Goal: Task Accomplishment & Management: Manage account settings

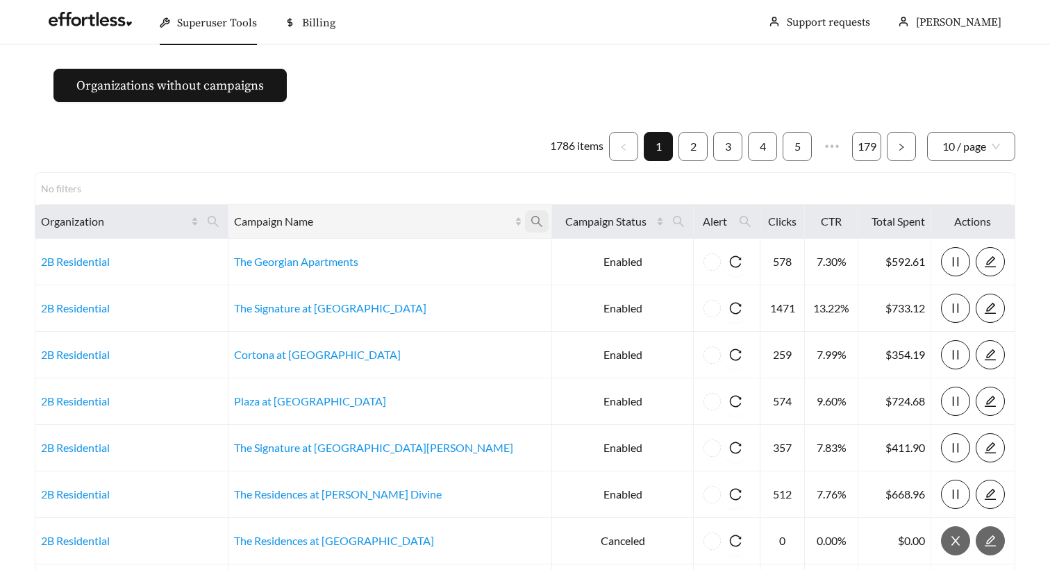
click at [531, 219] on icon "search" at bounding box center [537, 221] width 12 height 12
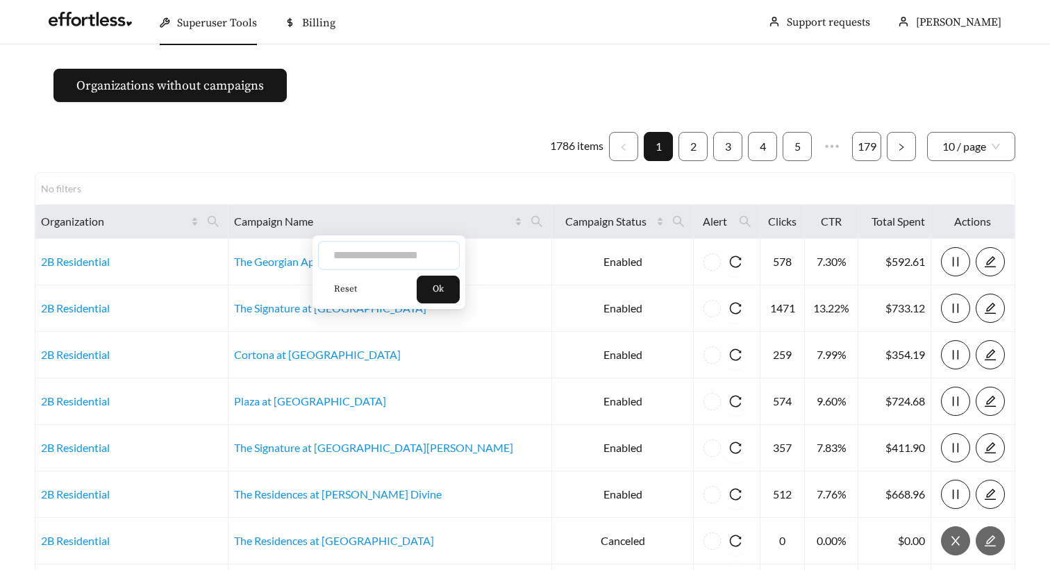
click at [354, 253] on input "text" at bounding box center [389, 255] width 142 height 29
type input "***"
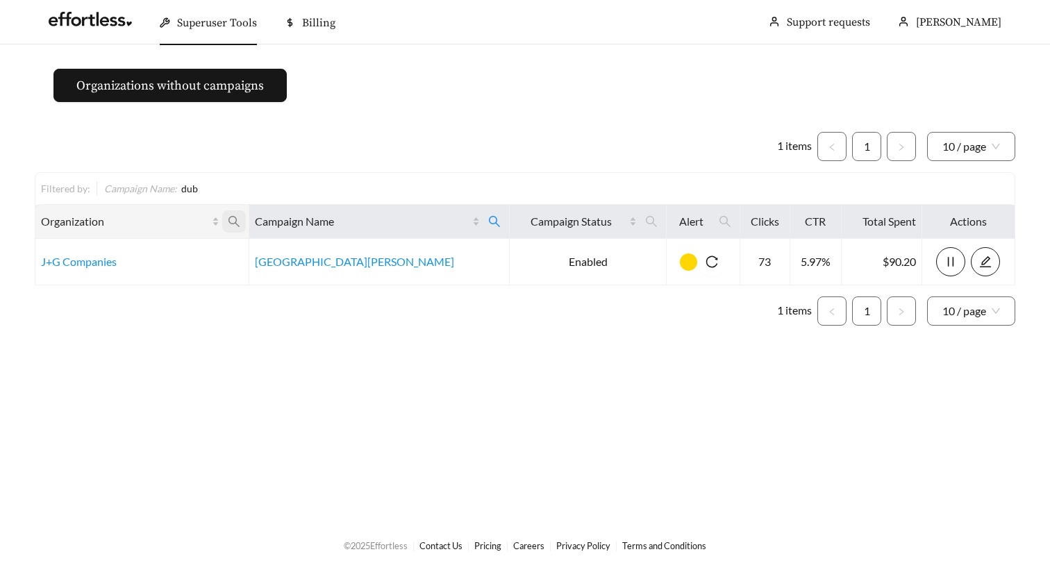
click at [240, 217] on icon "search" at bounding box center [234, 221] width 12 height 12
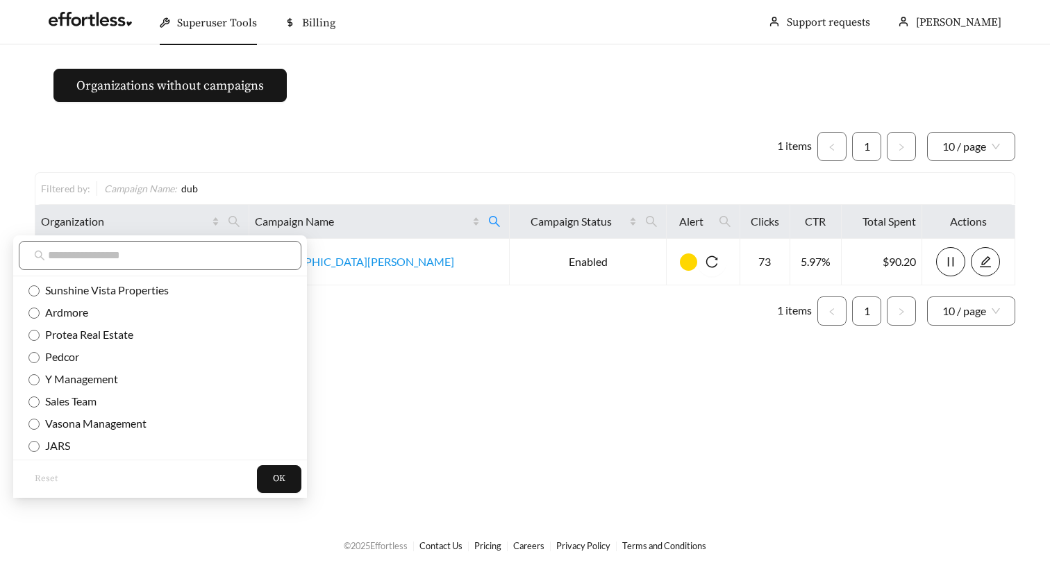
click at [437, 162] on div "1 items 1 10 / page Filtered by: Campaign Name : dub Organization Campaign Name…" at bounding box center [525, 229] width 981 height 194
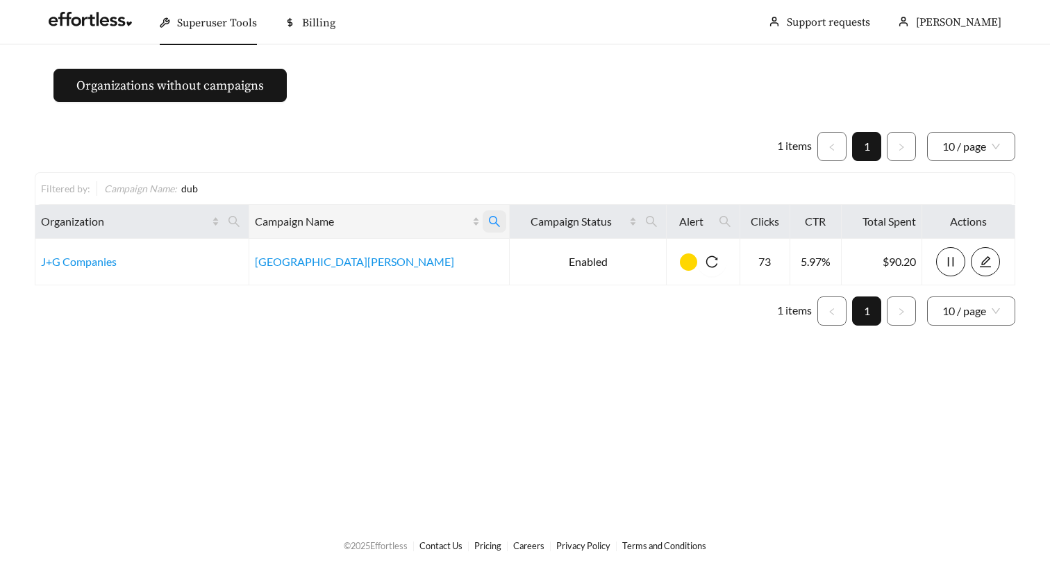
click at [483, 210] on span at bounding box center [495, 221] width 24 height 22
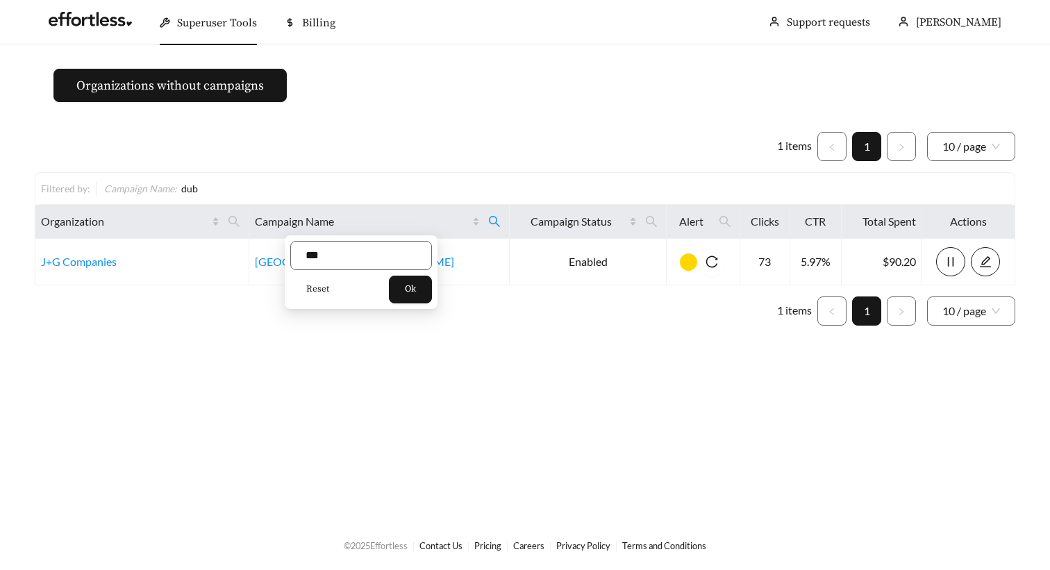
click at [321, 280] on button "Reset" at bounding box center [317, 290] width 55 height 28
click at [410, 283] on button "Ok" at bounding box center [410, 290] width 43 height 28
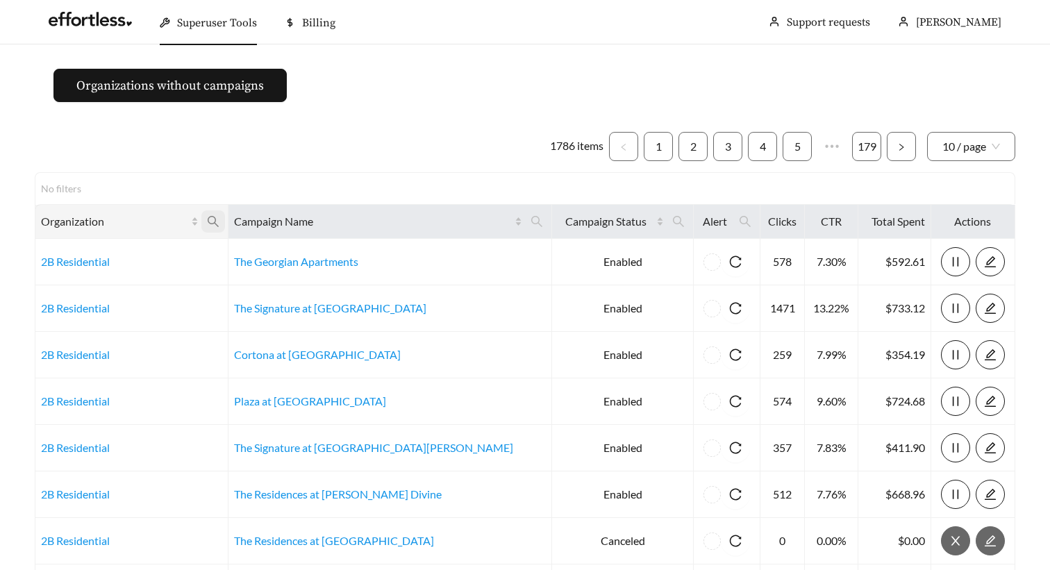
click at [219, 222] on icon "search" at bounding box center [213, 221] width 11 height 11
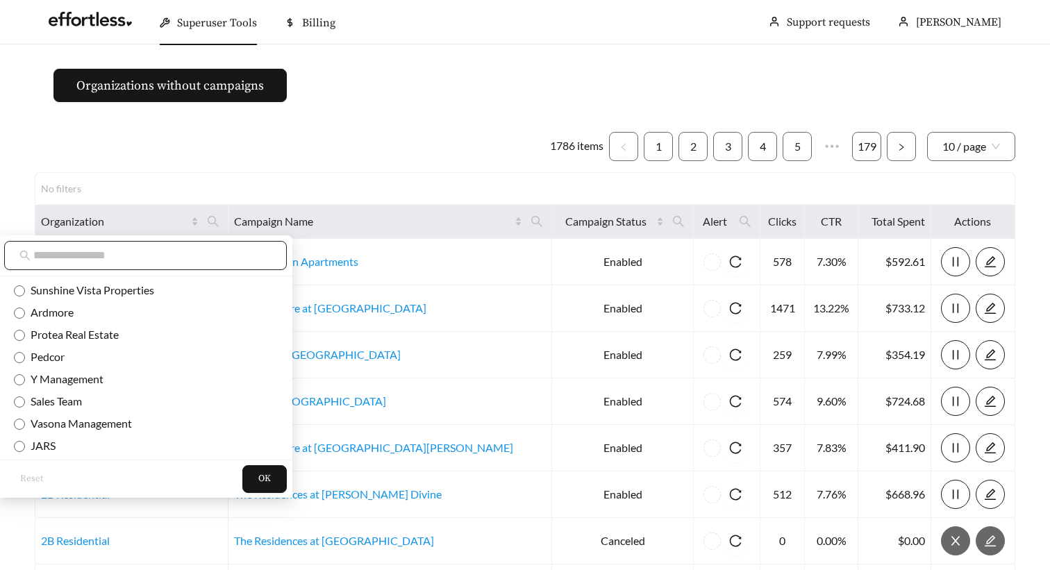
click at [181, 260] on input "text" at bounding box center [152, 255] width 238 height 17
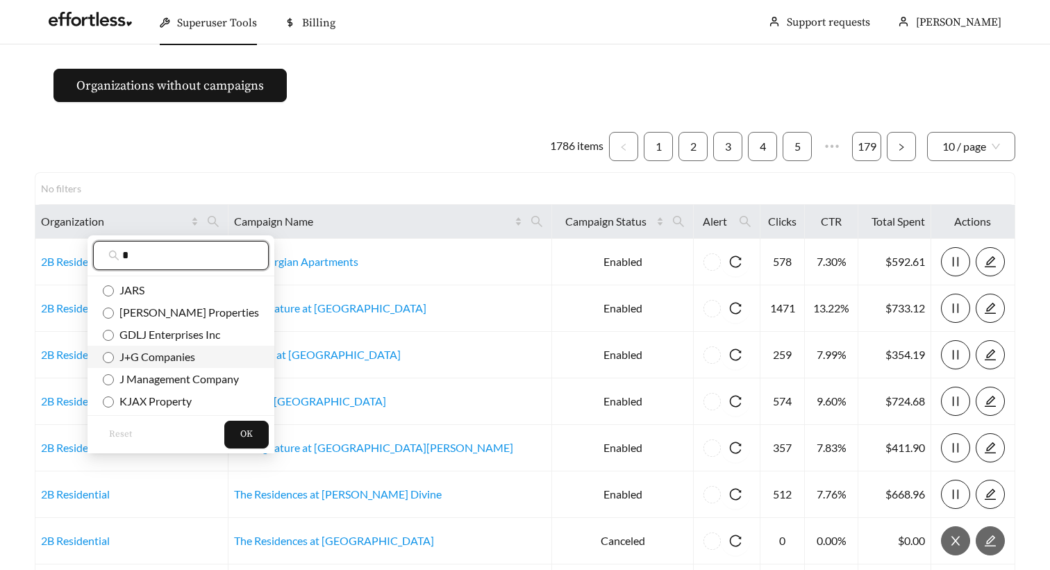
type input "*"
click at [152, 359] on span "J+G Companies" at bounding box center [154, 356] width 81 height 13
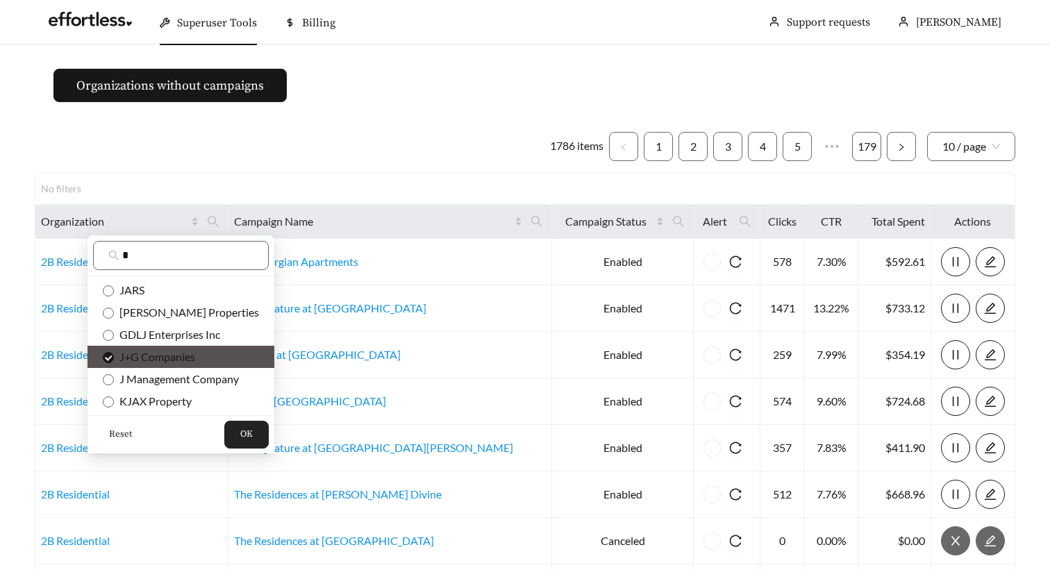
click at [224, 435] on button "OK" at bounding box center [246, 435] width 44 height 28
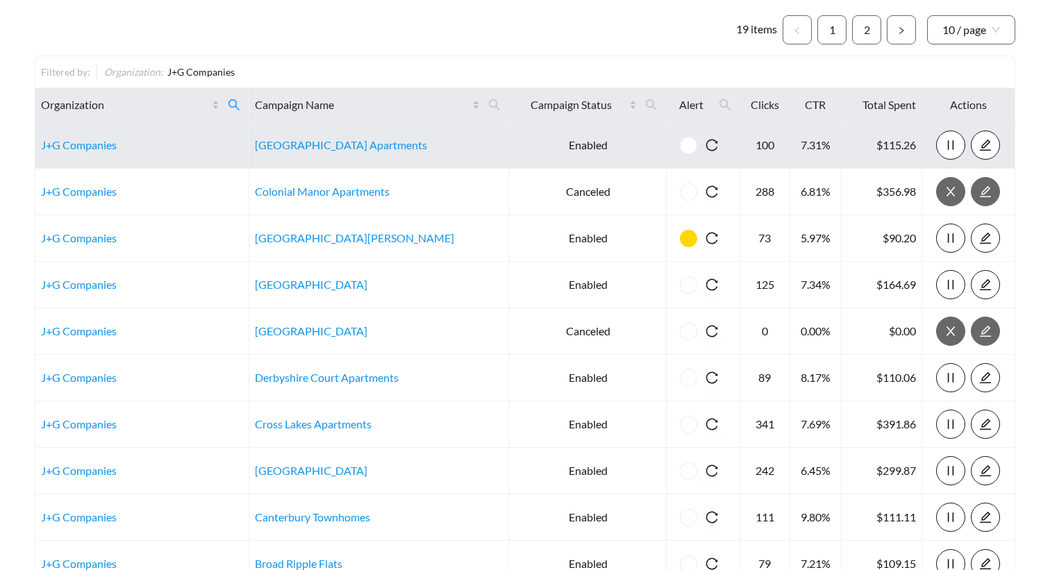
scroll to position [149, 0]
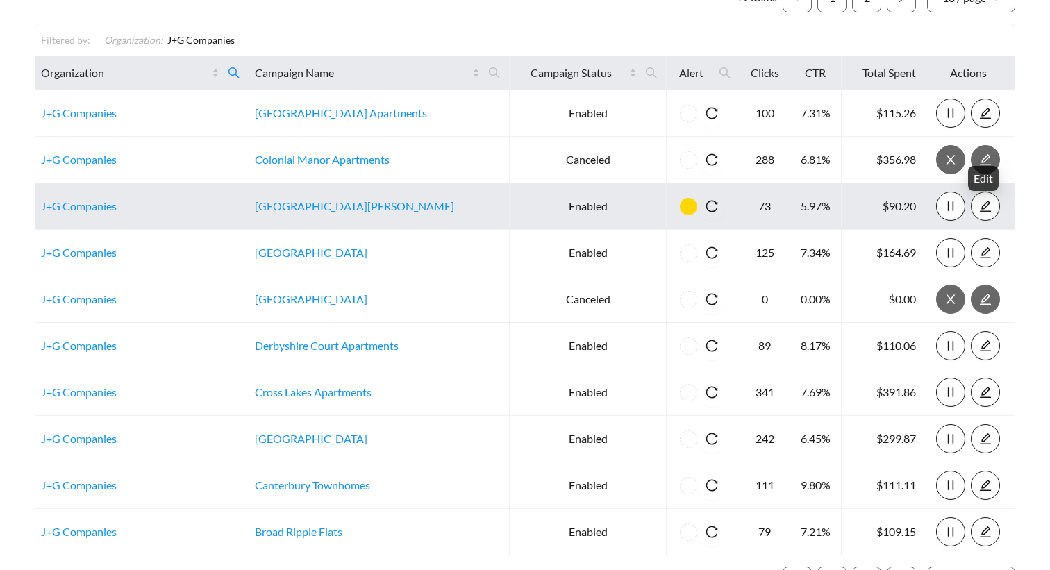
click at [983, 208] on icon "edit" at bounding box center [985, 206] width 12 height 12
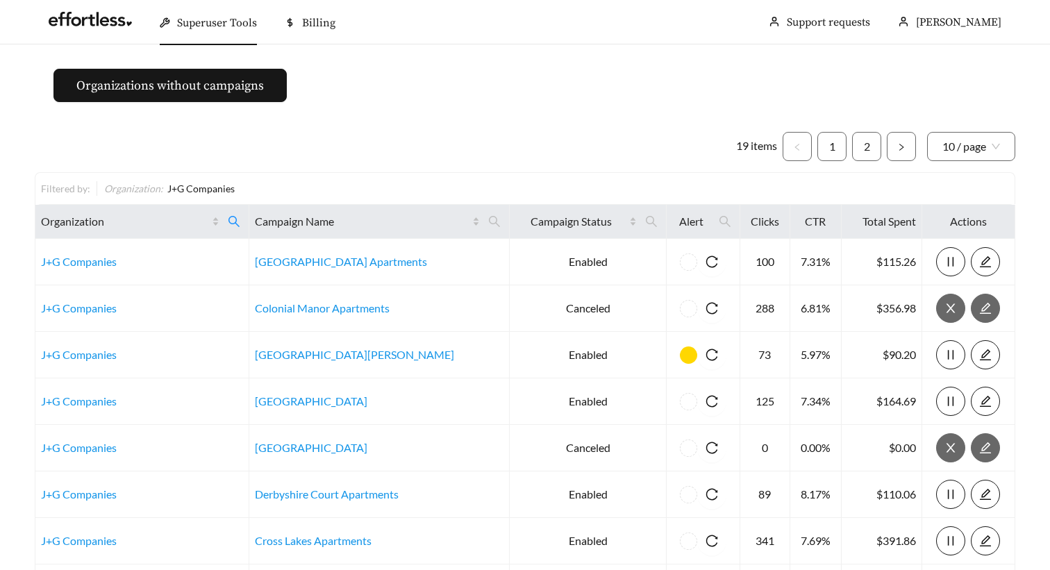
scroll to position [0, 0]
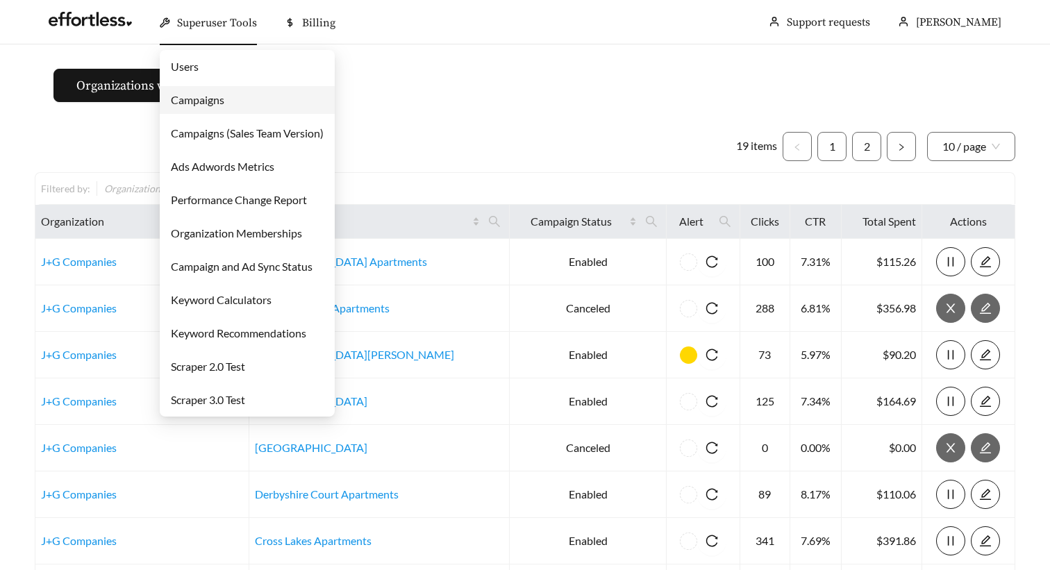
click at [224, 104] on link "Campaigns" at bounding box center [197, 99] width 53 height 13
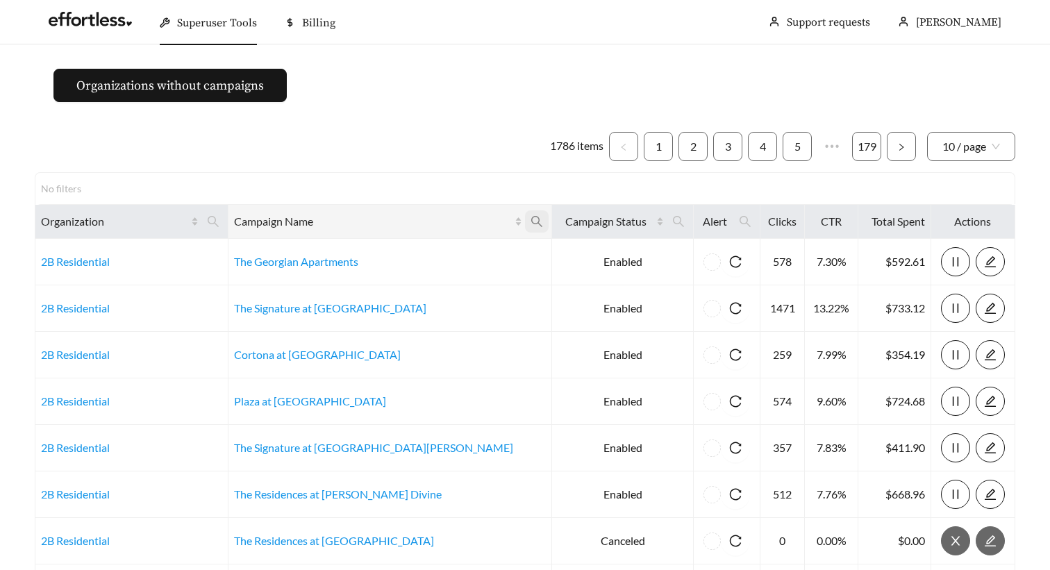
click at [525, 219] on span at bounding box center [537, 221] width 24 height 22
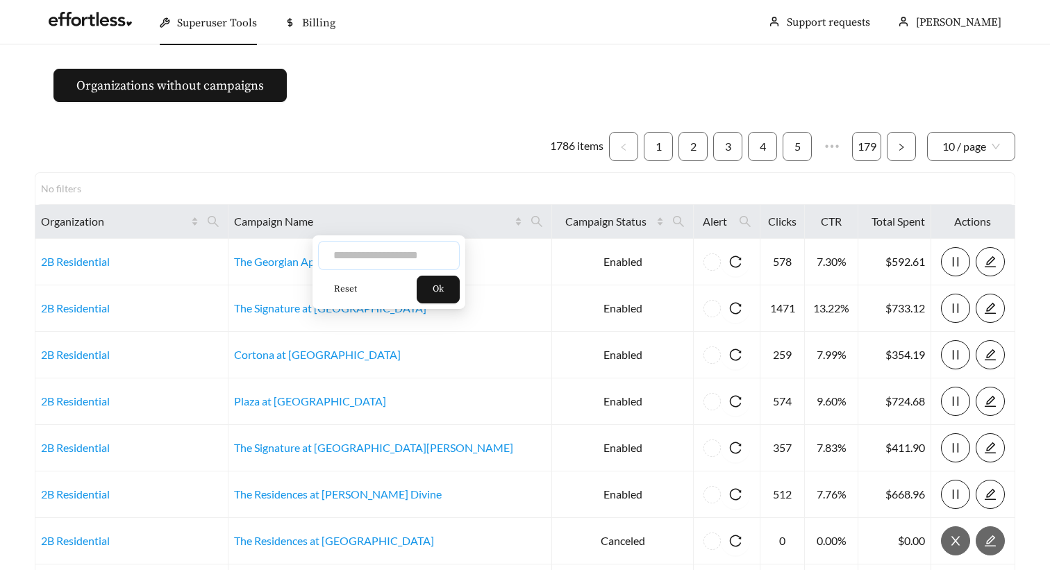
click at [384, 265] on input "text" at bounding box center [389, 255] width 142 height 29
type input "****"
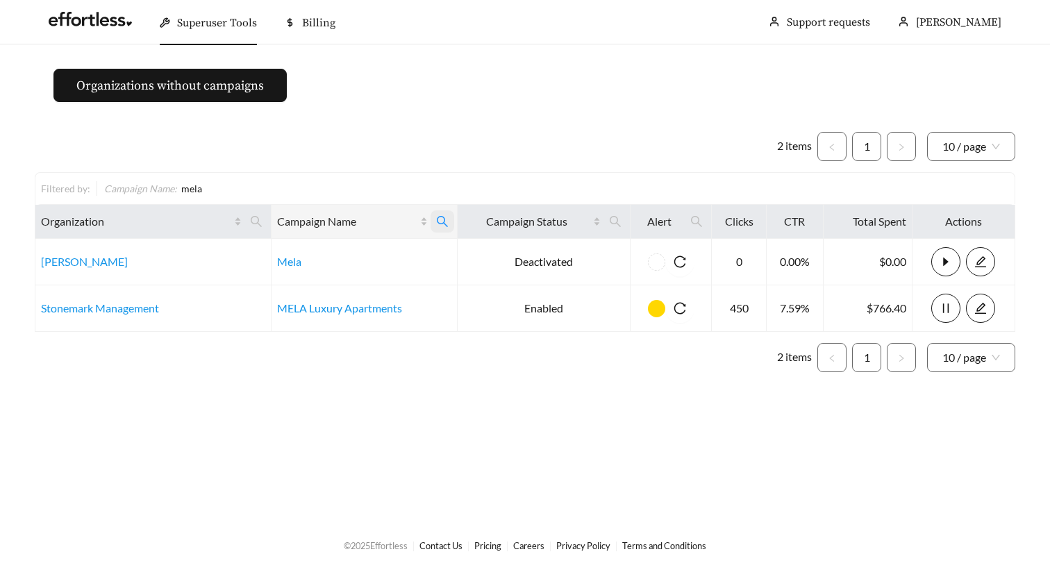
click at [440, 217] on icon "search" at bounding box center [442, 221] width 11 height 11
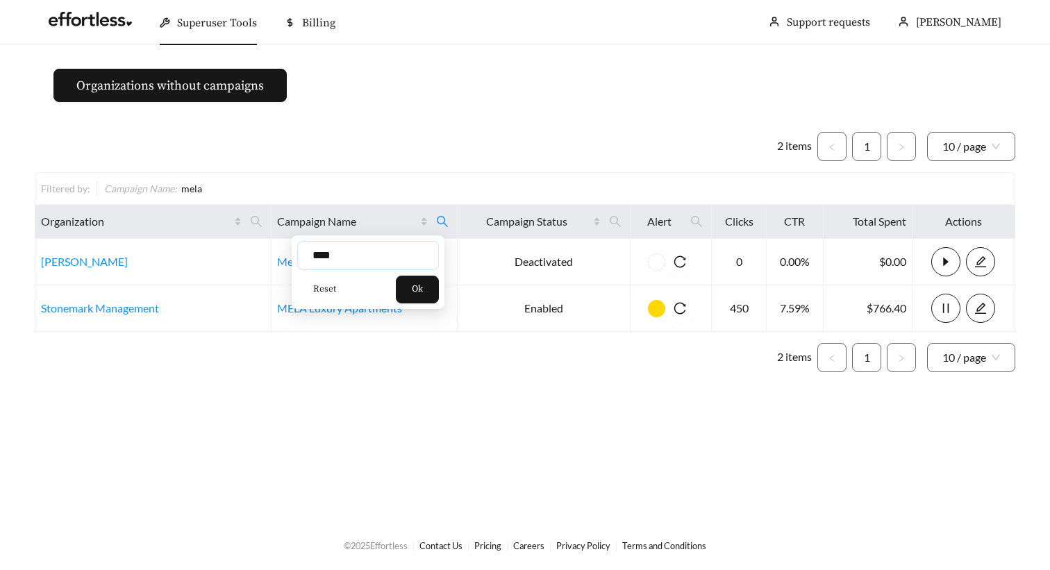
click at [323, 256] on input "****" at bounding box center [368, 255] width 142 height 29
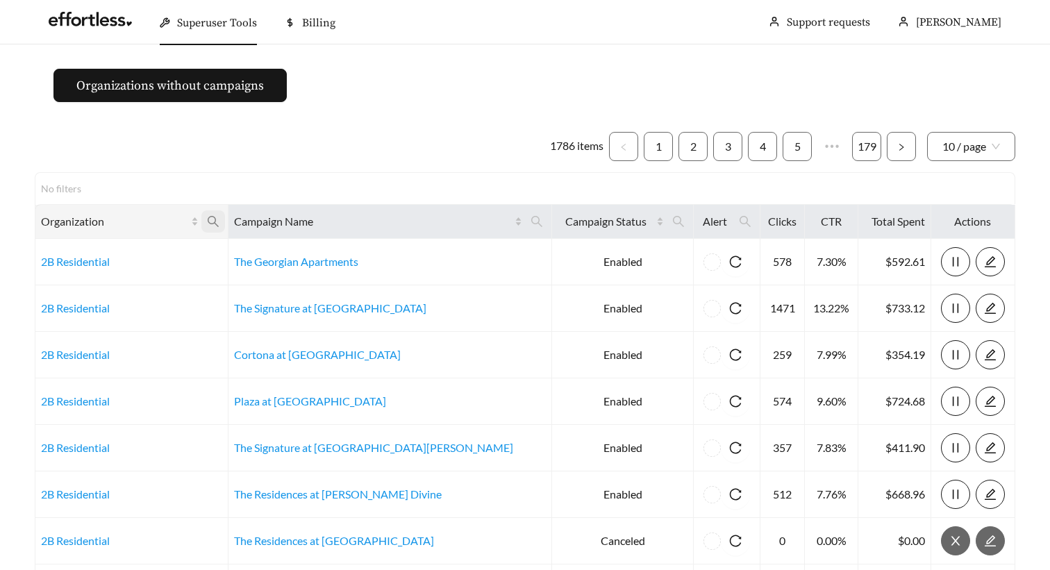
click at [219, 222] on icon "search" at bounding box center [213, 221] width 12 height 12
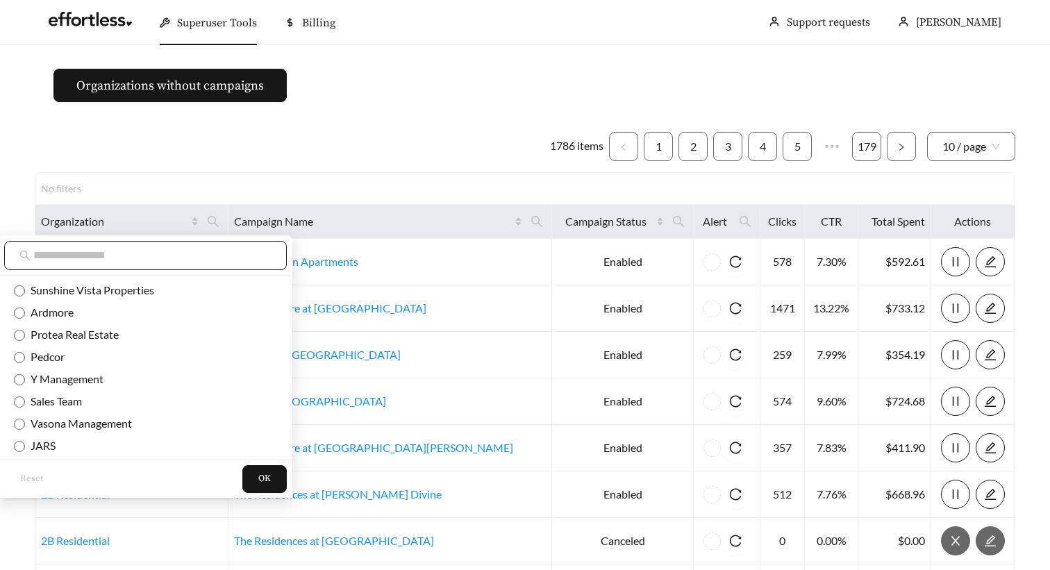
click at [231, 250] on input "text" at bounding box center [152, 255] width 238 height 17
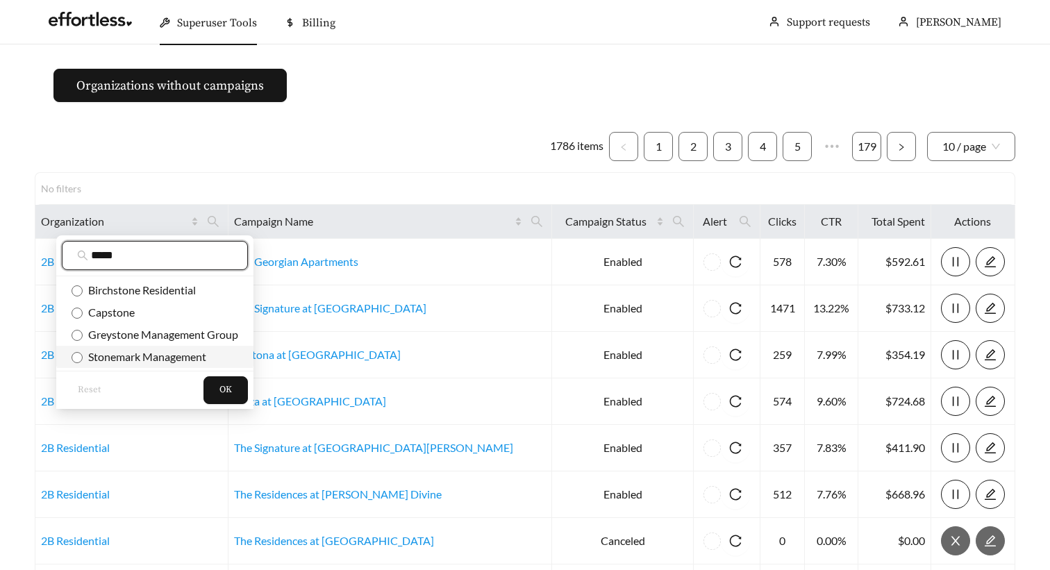
type input "*****"
click at [154, 356] on span "Stonemark Management" at bounding box center [145, 356] width 124 height 13
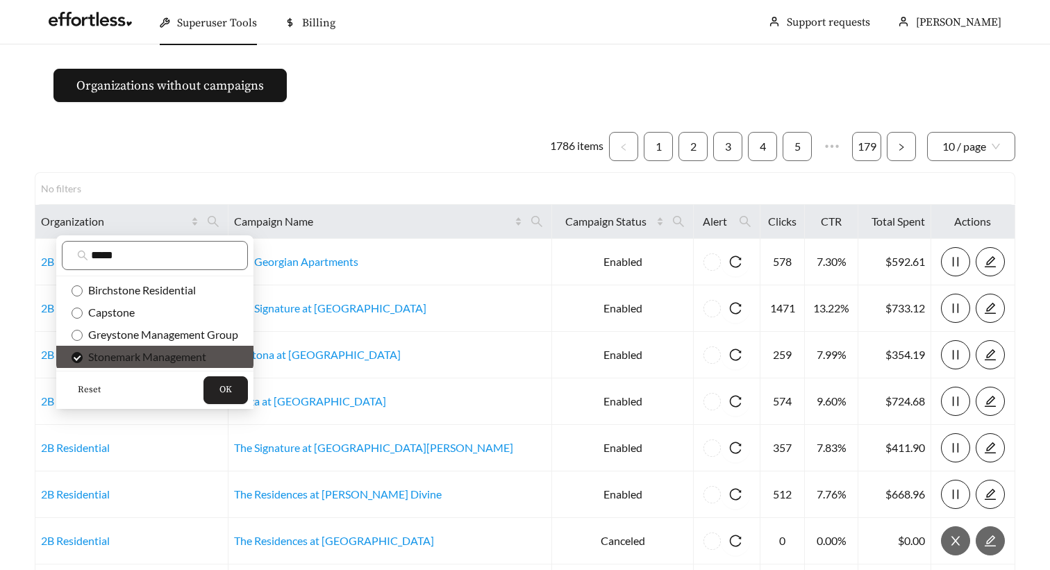
click at [228, 395] on span "OK" at bounding box center [225, 390] width 12 height 14
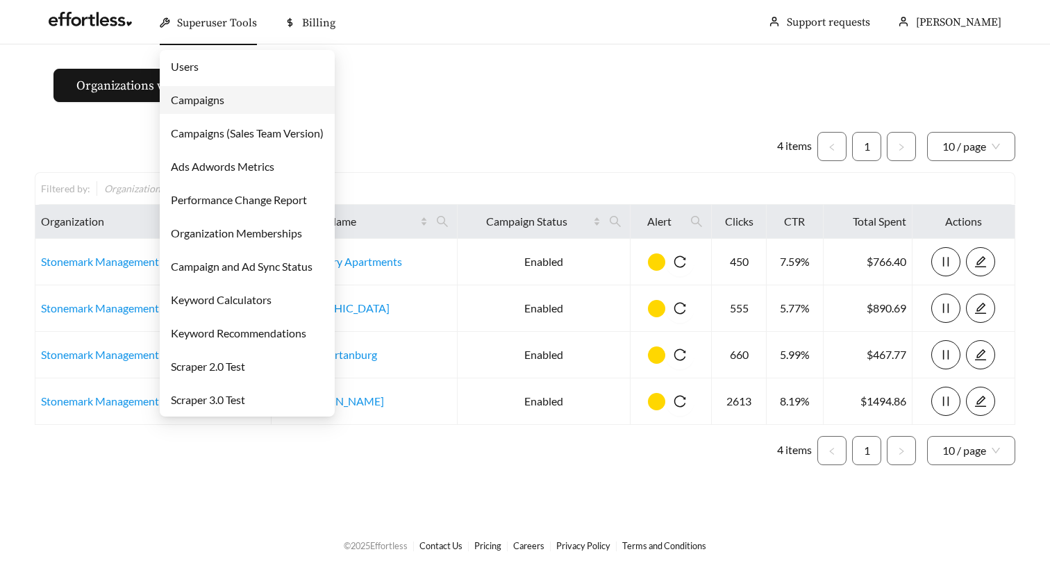
click at [224, 97] on link "Campaigns" at bounding box center [197, 99] width 53 height 13
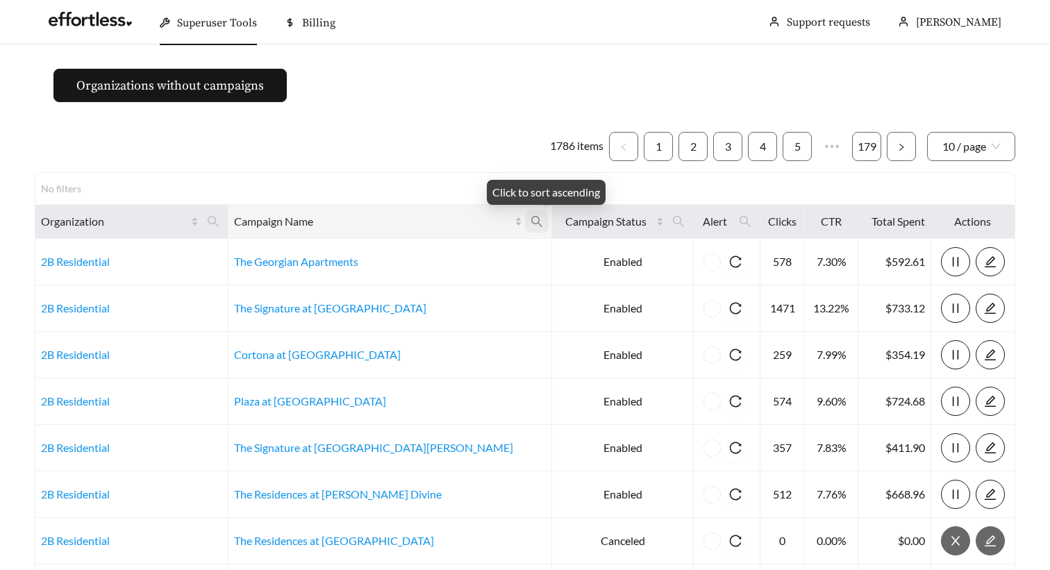
click at [531, 226] on icon "search" at bounding box center [537, 221] width 12 height 12
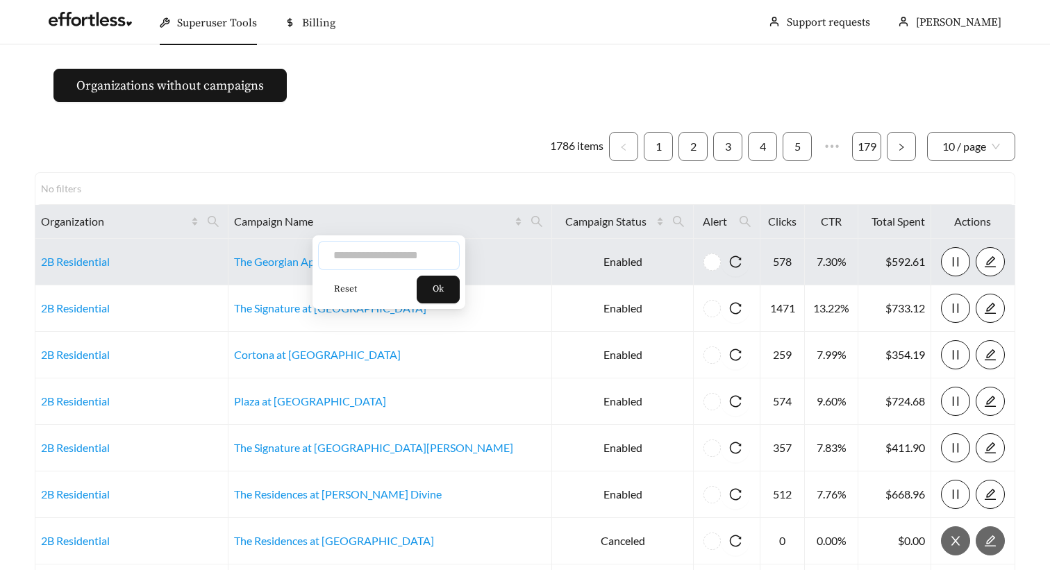
click at [418, 260] on input "text" at bounding box center [389, 255] width 142 height 29
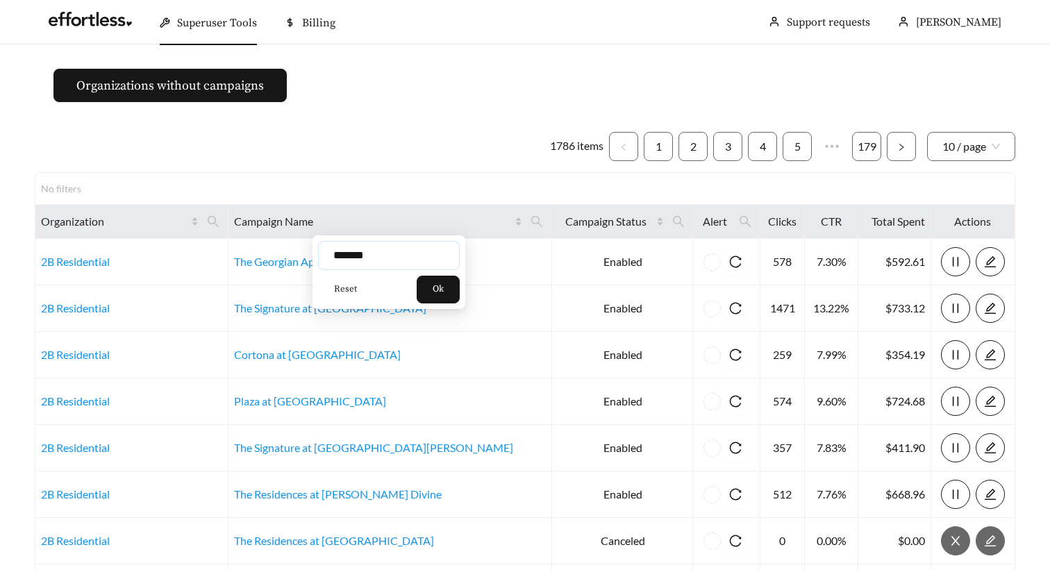
type input "*******"
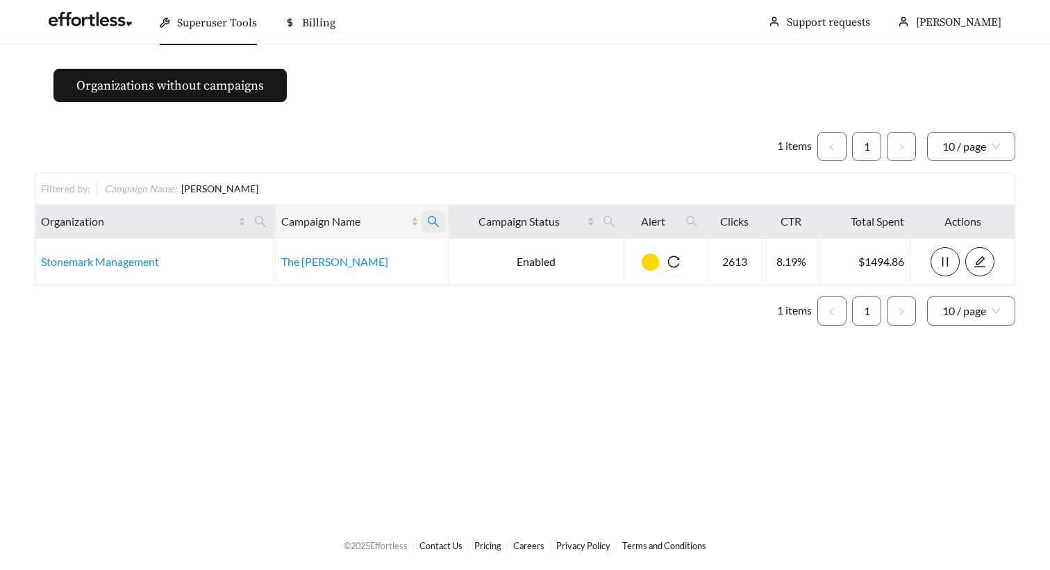
click at [432, 224] on icon "search" at bounding box center [433, 221] width 12 height 12
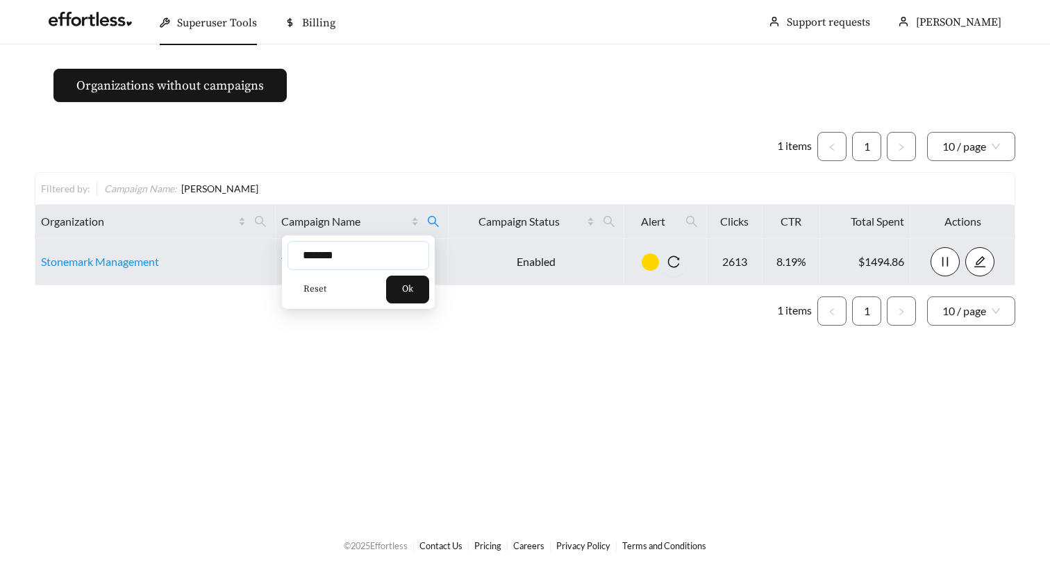
click at [378, 249] on input "*******" at bounding box center [358, 255] width 142 height 29
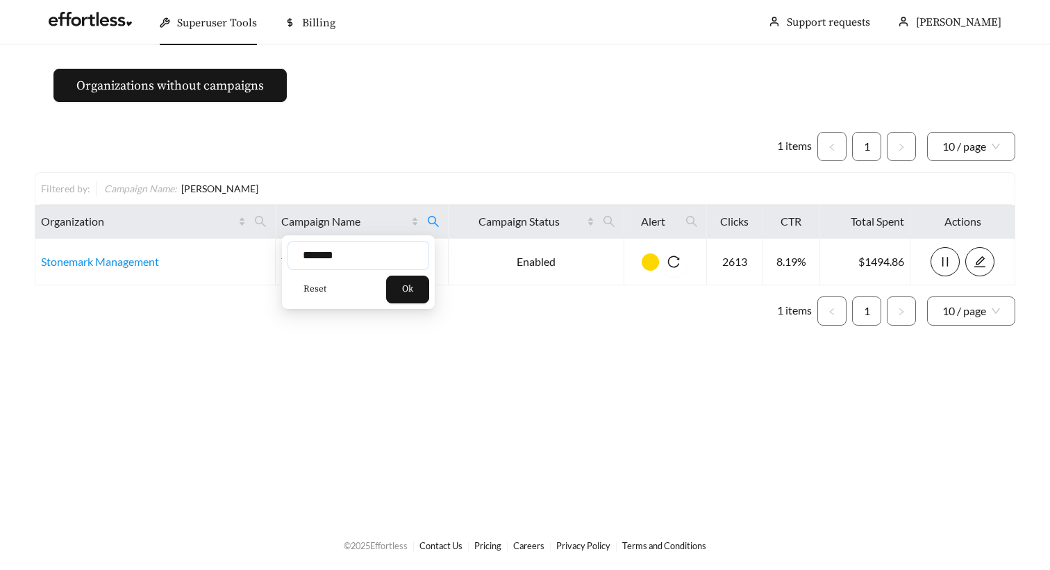
click at [378, 249] on input "*******" at bounding box center [358, 255] width 142 height 29
type input "***"
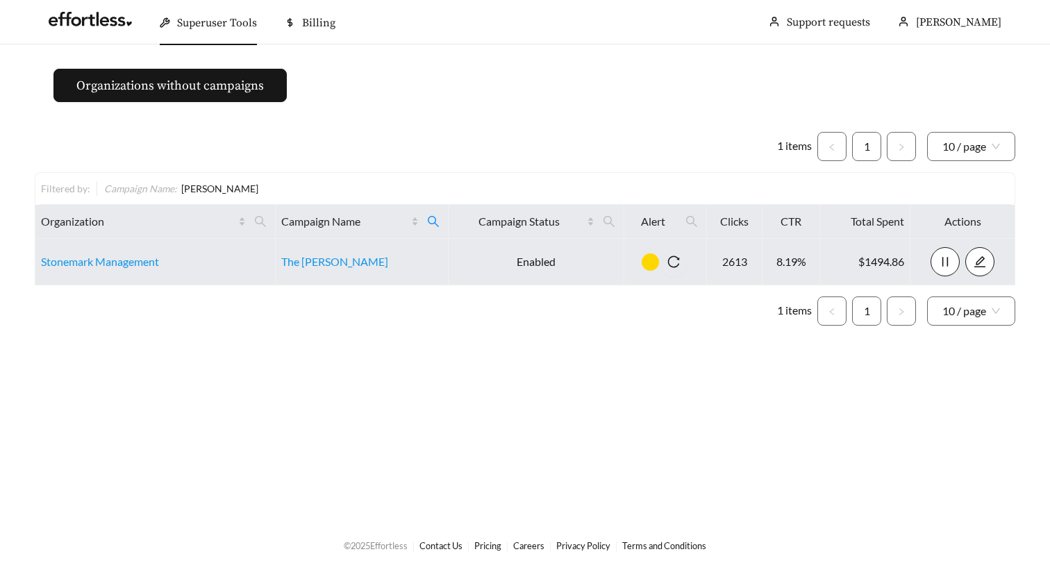
scroll to position [6, 0]
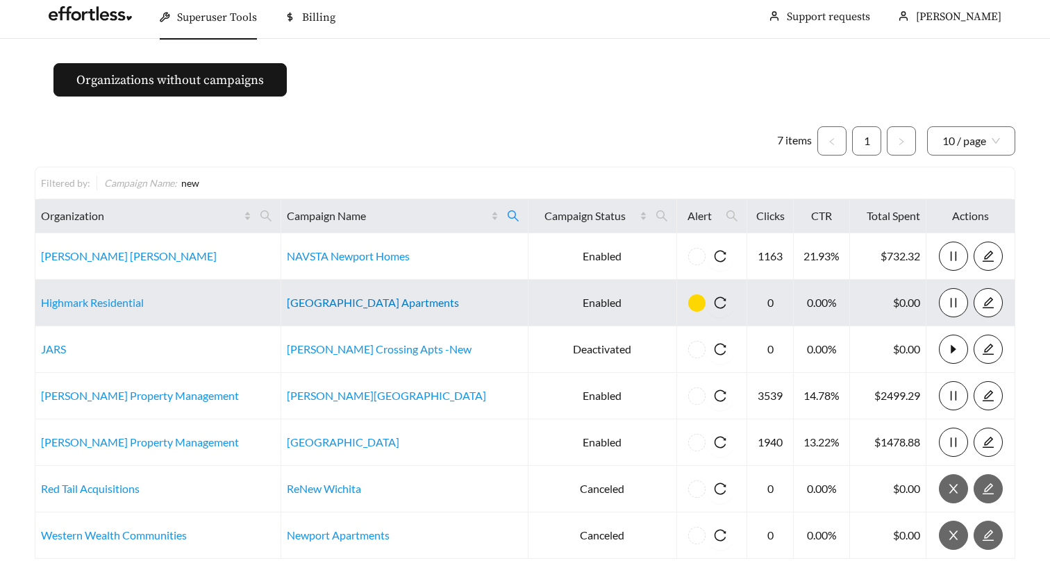
click at [341, 305] on link "[GEOGRAPHIC_DATA] Apartments" at bounding box center [373, 302] width 172 height 13
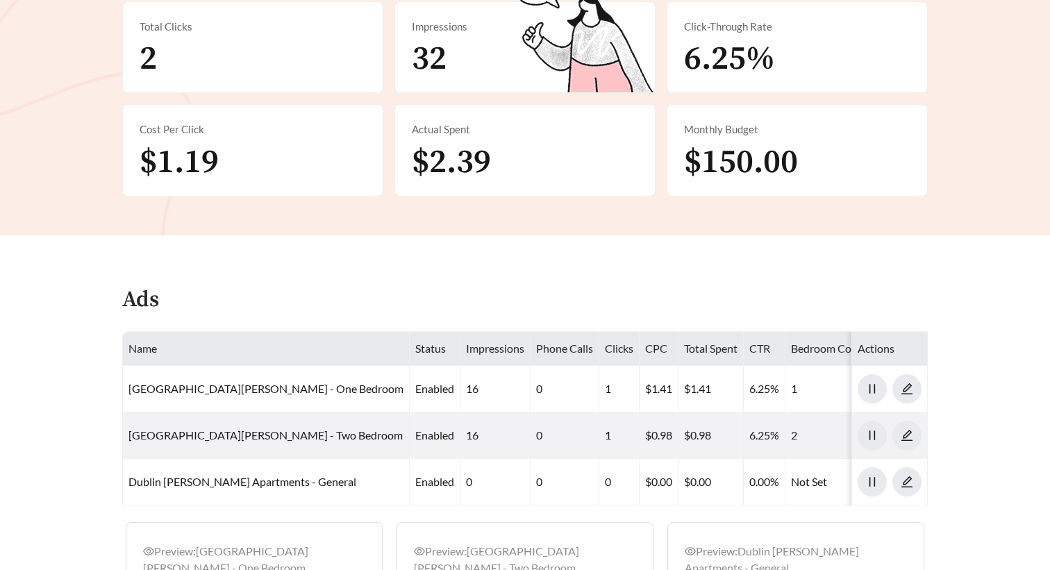
scroll to position [343, 0]
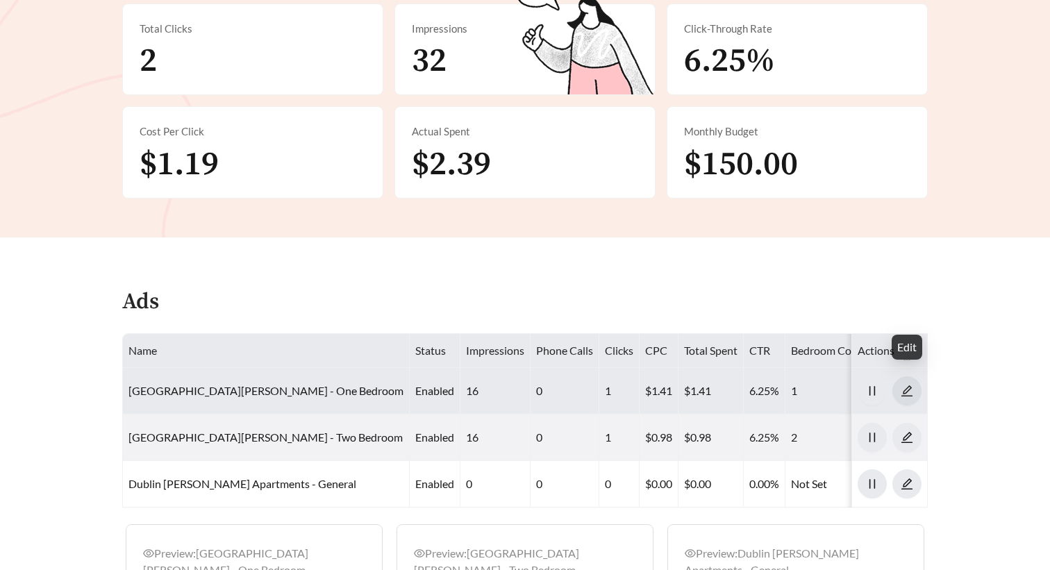
click at [910, 385] on icon "edit" at bounding box center [907, 391] width 12 height 12
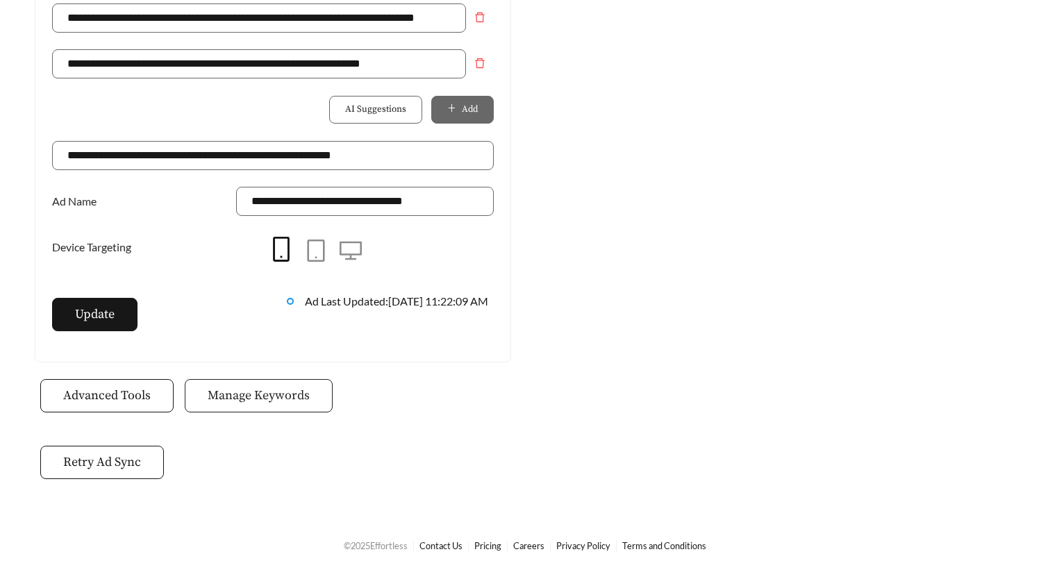
scroll to position [1133, 0]
click at [274, 400] on span "Manage Keywords" at bounding box center [259, 396] width 102 height 19
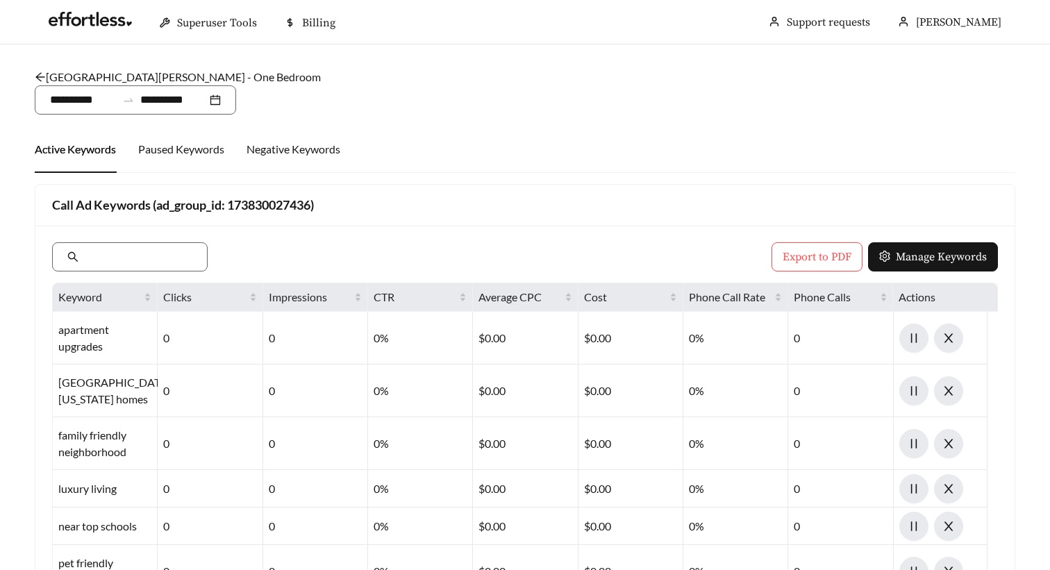
click at [37, 75] on icon "arrow-left" at bounding box center [40, 77] width 11 height 11
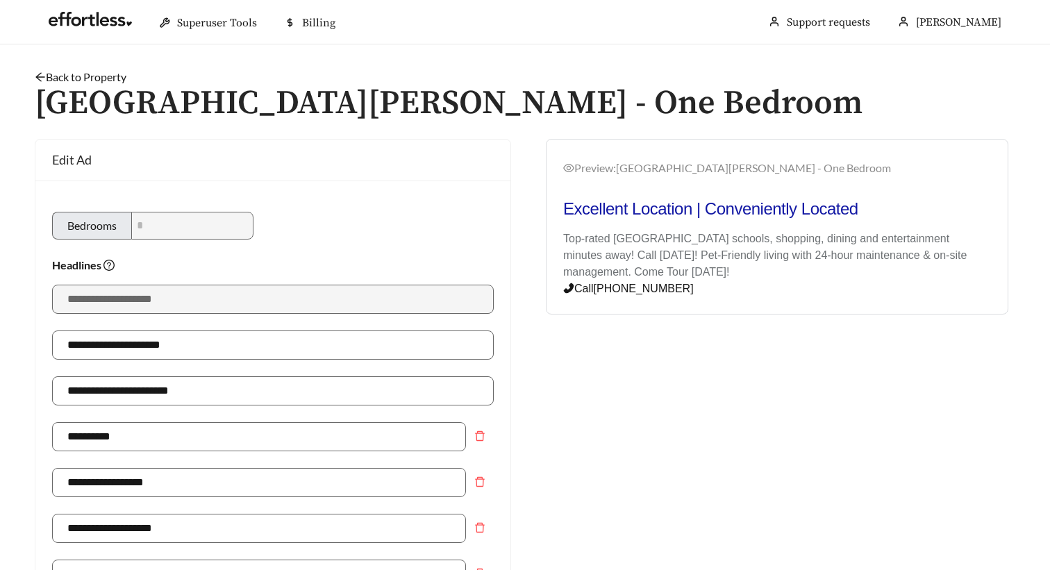
click at [42, 78] on icon "arrow-left" at bounding box center [40, 77] width 11 height 11
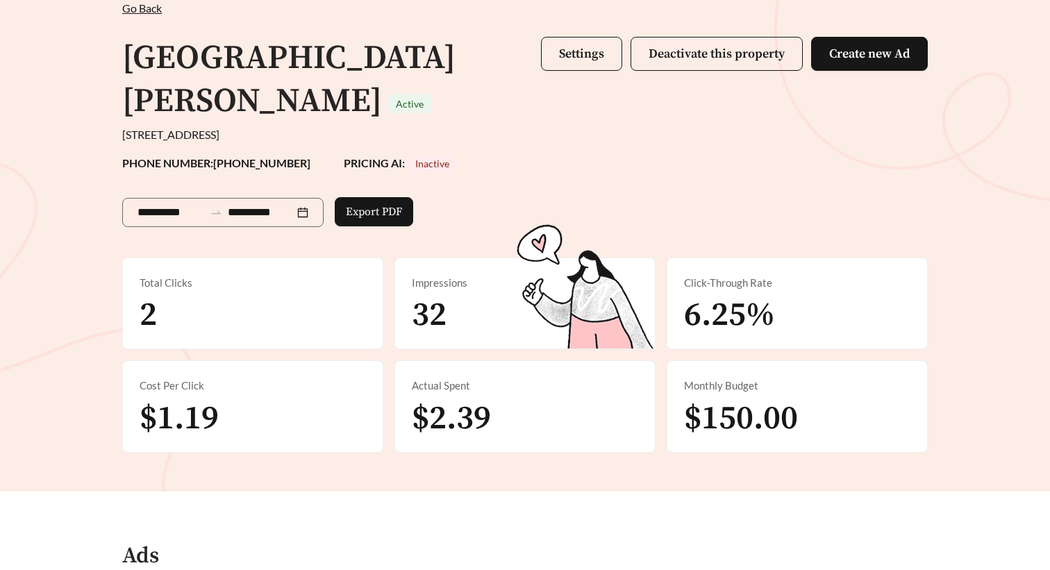
scroll to position [60, 0]
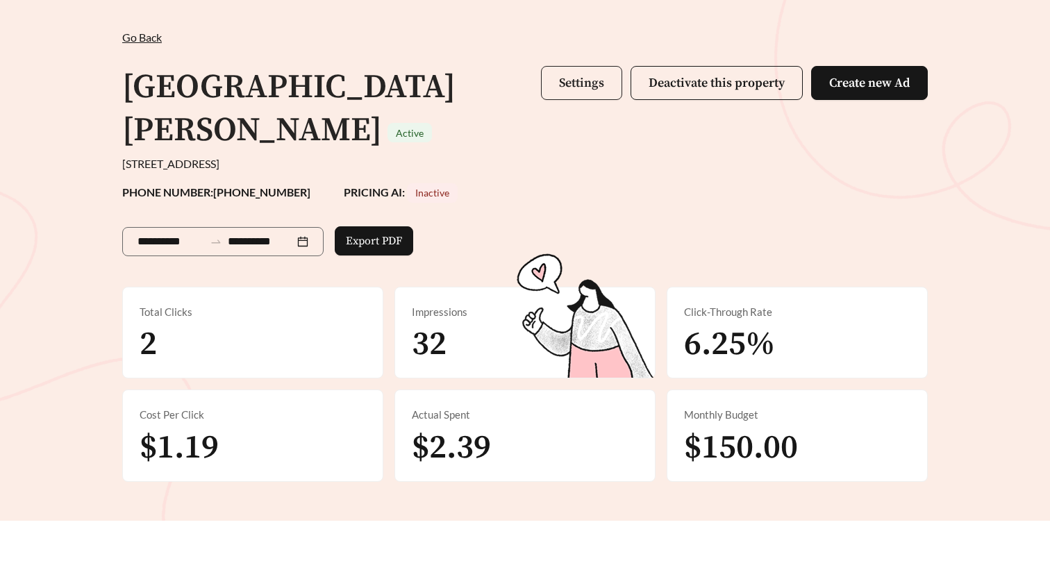
click at [585, 86] on span "Settings" at bounding box center [581, 83] width 45 height 16
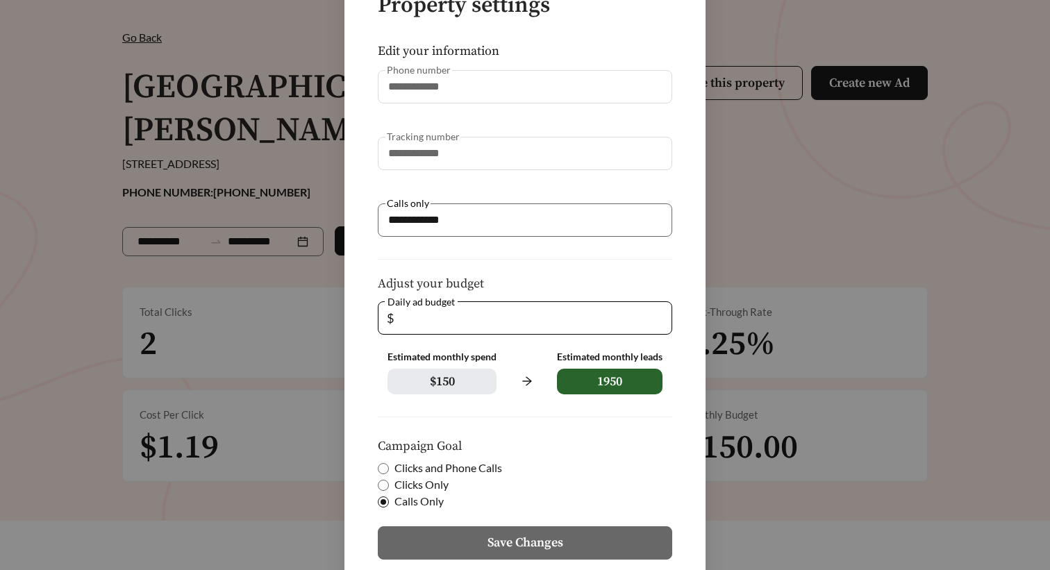
scroll to position [121, 0]
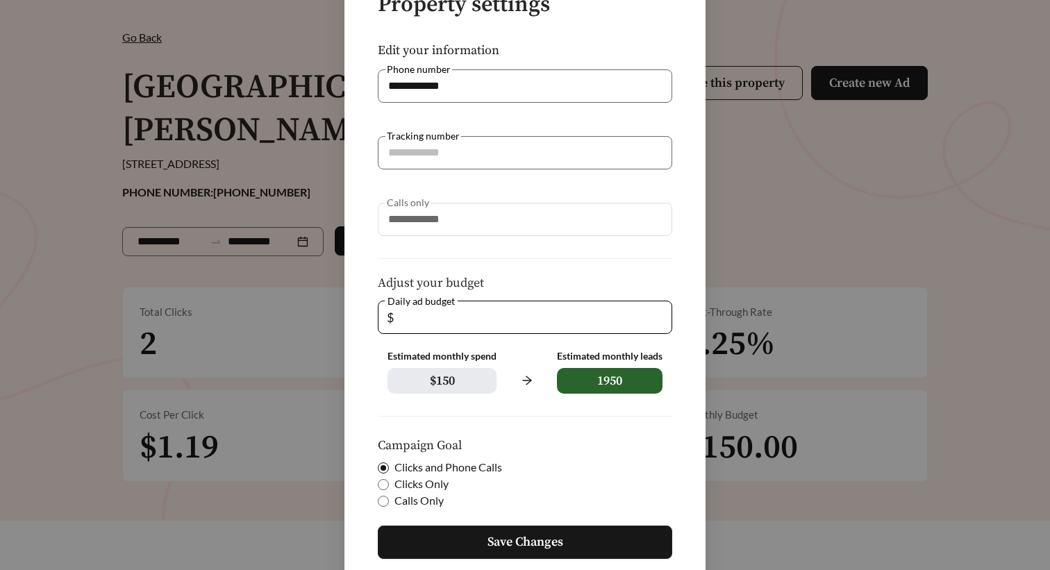
click at [514, 537] on span "Save Changes" at bounding box center [525, 542] width 76 height 19
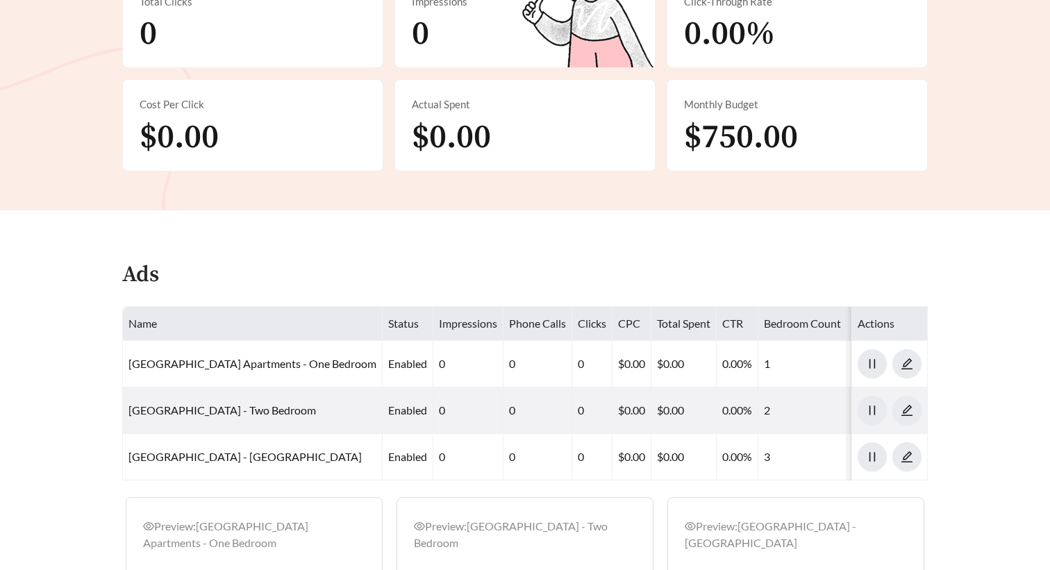
scroll to position [542, 0]
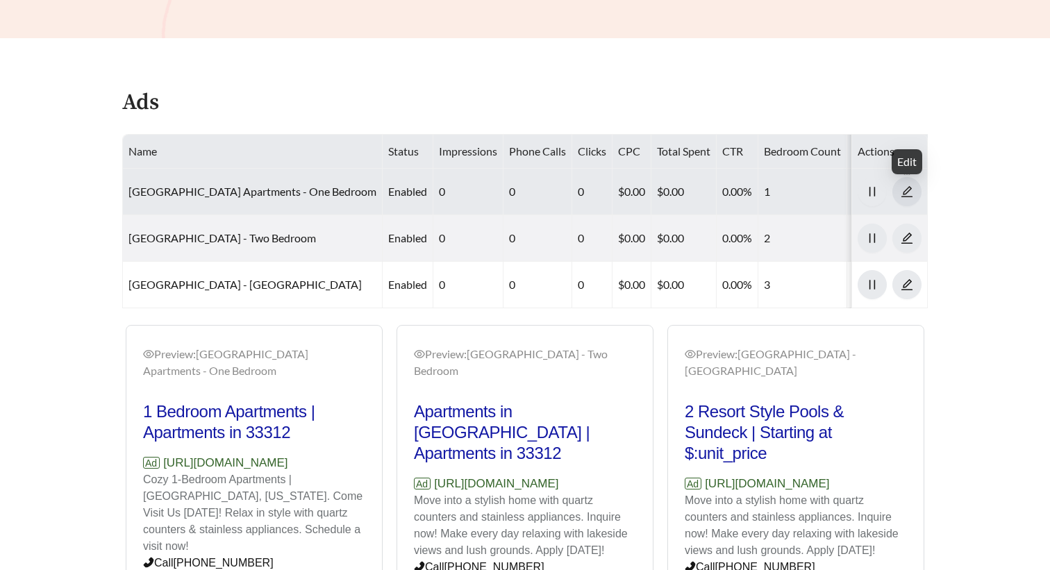
click at [904, 193] on icon "edit" at bounding box center [907, 191] width 12 height 12
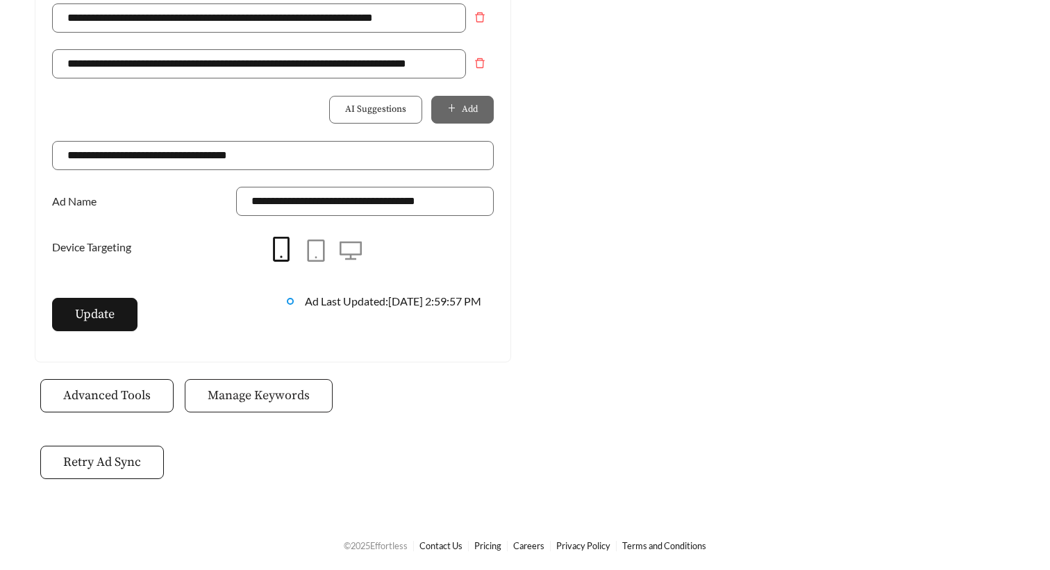
scroll to position [1133, 0]
click at [261, 396] on span "Manage Keywords" at bounding box center [259, 396] width 102 height 19
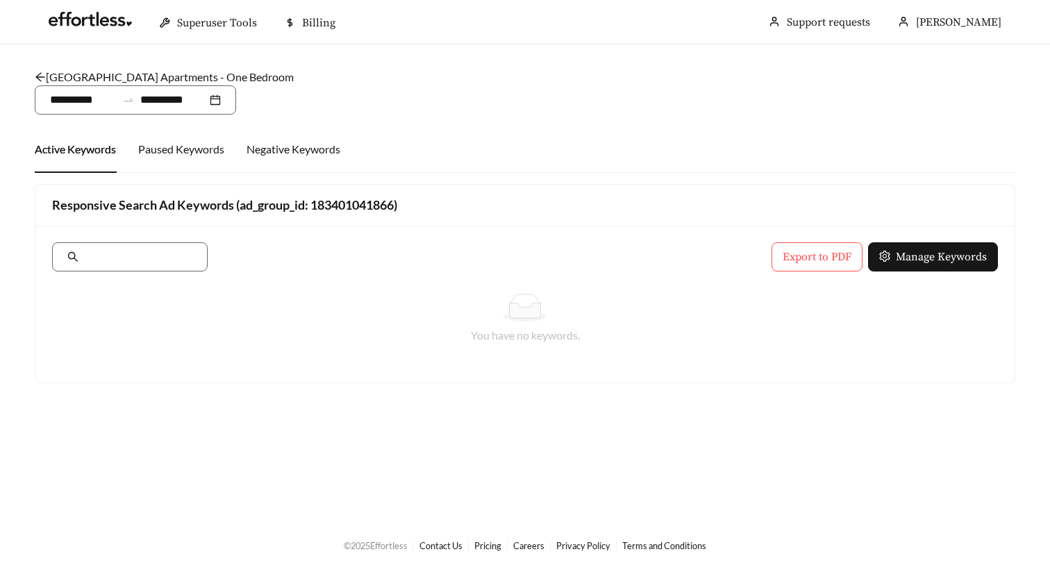
click at [103, 78] on link "New River Cove Apartments - One Bedroom" at bounding box center [164, 76] width 259 height 13
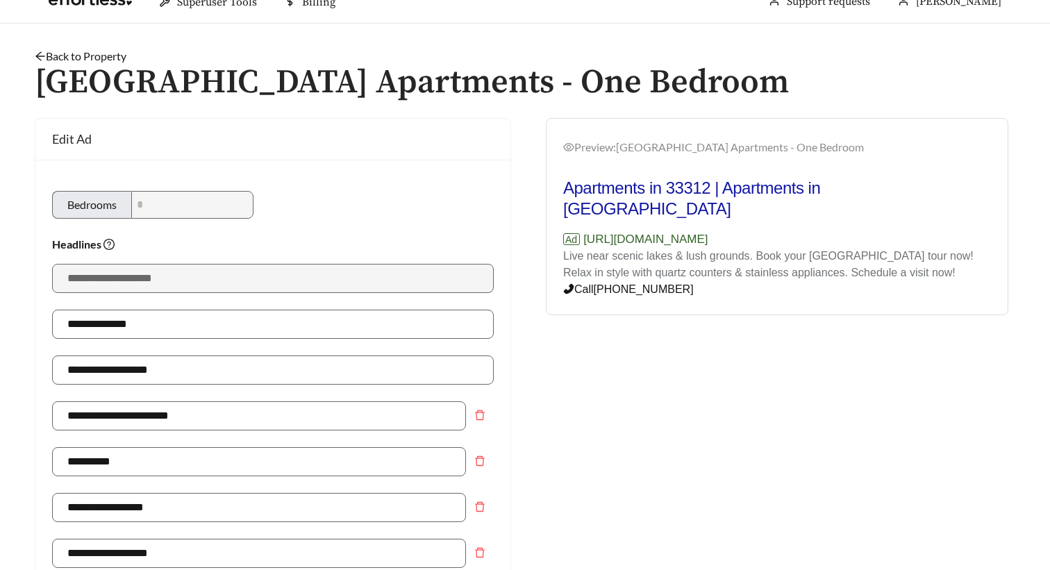
scroll to position [16, 0]
